Goal: Check status

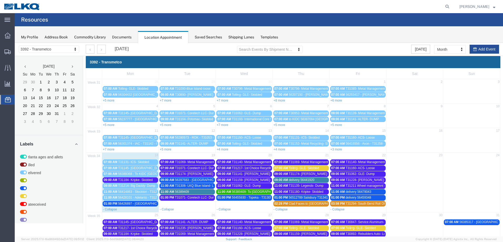
scroll to position [31, 0]
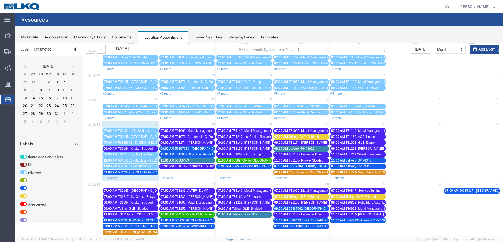
click at [134, 173] on span "56426897 - [GEOGRAPHIC_DATA] - T31288 - Palletized" at bounding box center [157, 173] width 79 height 4
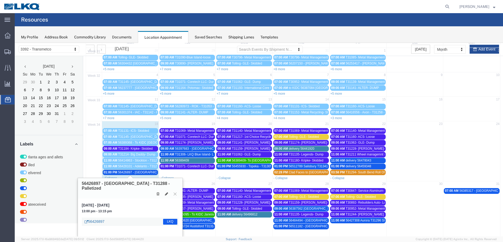
click at [93, 219] on link "56426897" at bounding box center [94, 221] width 20 height 5
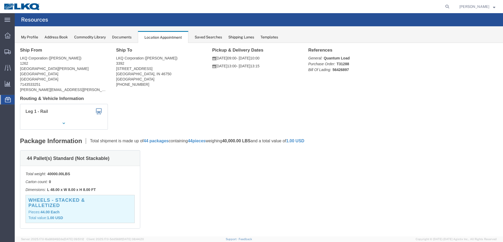
scroll to position [0, 0]
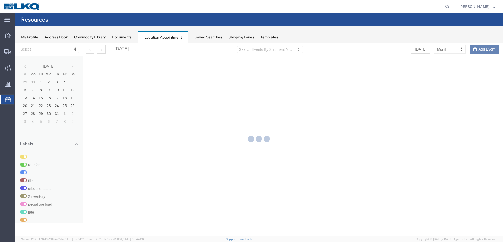
select select "28018"
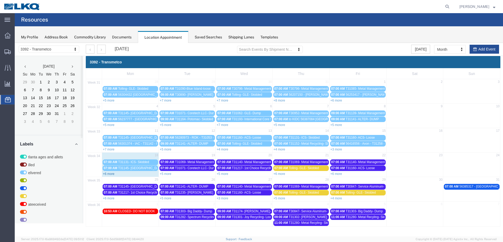
click at [112, 175] on link "+6 more" at bounding box center [109, 174] width 12 height 4
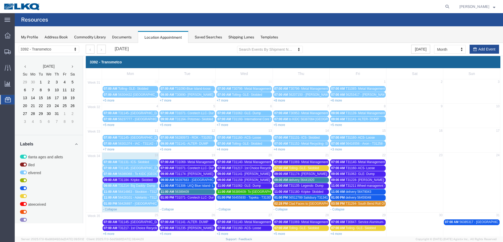
click at [152, 198] on span "56428101 - Adelanto - T31291 - Palletized" at bounding box center [147, 198] width 59 height 4
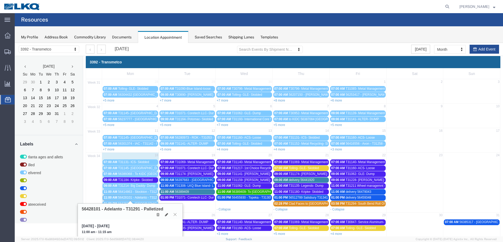
click at [175, 215] on icon at bounding box center [175, 214] width 3 height 3
